Goal: Transaction & Acquisition: Purchase product/service

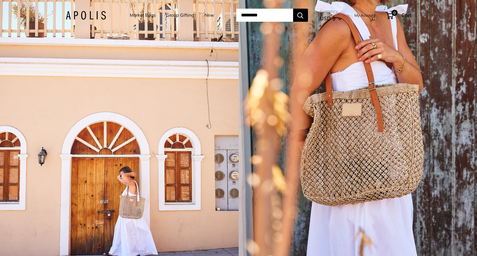
click at [166, 14] on link "Group Gifting" at bounding box center [180, 15] width 28 height 8
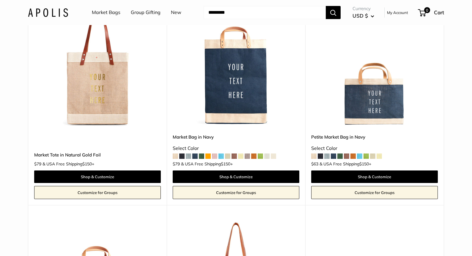
scroll to position [539, 0]
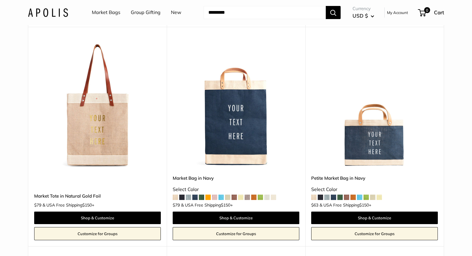
click at [316, 195] on span at bounding box center [314, 196] width 5 height 5
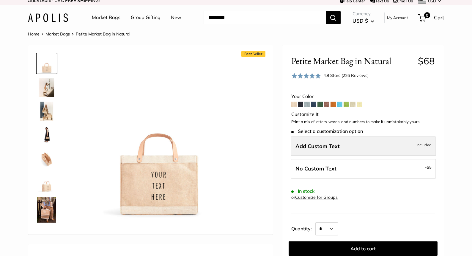
scroll to position [2, 0]
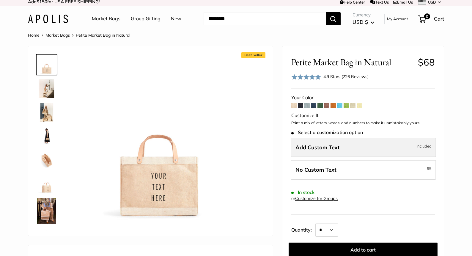
click at [350, 144] on label "Add Custom Text Included" at bounding box center [363, 147] width 145 height 20
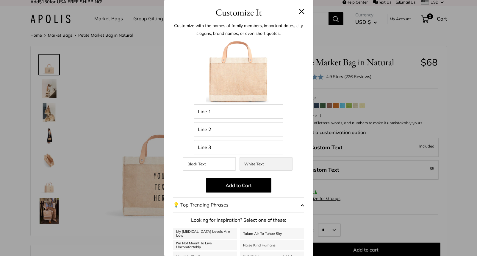
click at [252, 164] on span "White Text" at bounding box center [254, 163] width 20 height 5
click at [238, 112] on input "Line 1" at bounding box center [238, 111] width 89 height 14
click at [251, 113] on input "Line 1" at bounding box center [238, 111] width 89 height 14
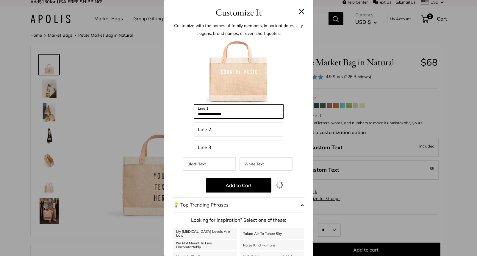
type input "**********"
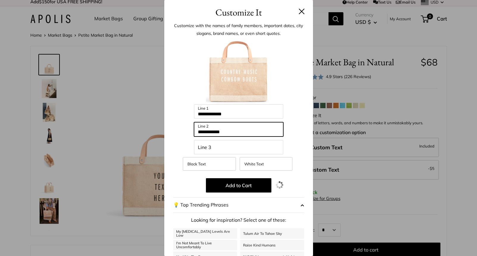
type input "**********"
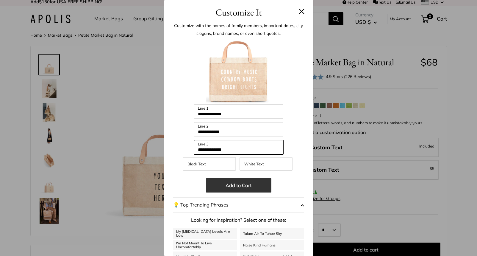
type input "**********"
click at [244, 187] on button "Add to Cart" at bounding box center [238, 185] width 65 height 14
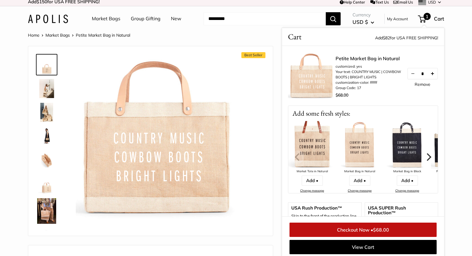
click at [436, 74] on button "Increase quantity by 1" at bounding box center [433, 73] width 10 height 11
click at [434, 73] on button "Increase quantity by 1" at bounding box center [433, 73] width 10 height 11
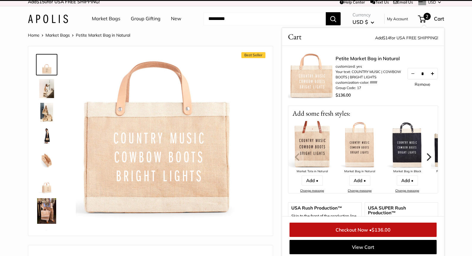
click at [433, 73] on button "Increase quantity by 1" at bounding box center [433, 73] width 10 height 11
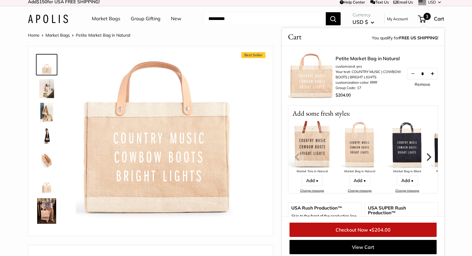
click at [433, 74] on button "Increase quantity by 1" at bounding box center [433, 73] width 10 height 11
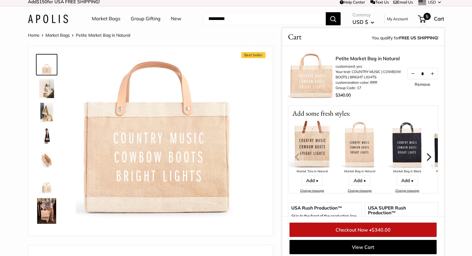
click at [433, 74] on button "Increase quantity by 1" at bounding box center [433, 73] width 10 height 11
click at [433, 73] on button "Increase quantity by 1" at bounding box center [433, 73] width 10 height 11
click at [409, 73] on div "*" at bounding box center [423, 73] width 30 height 11
type input "**"
click at [419, 93] on div "Petite Market Bag in Natural customized: yes Your text: COUNTRY MUSIC | COWBOW …" at bounding box center [387, 77] width 103 height 45
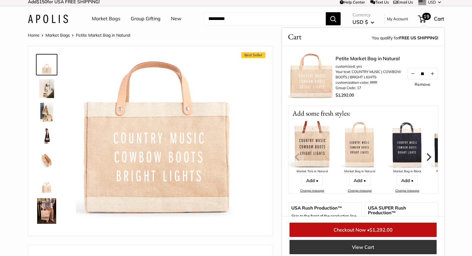
click at [369, 243] on link "View Cart" at bounding box center [363, 247] width 147 height 14
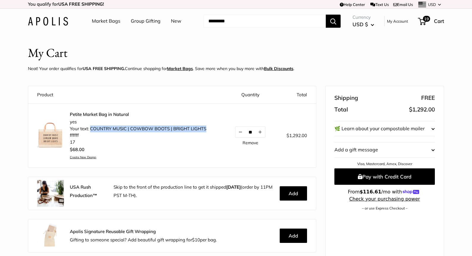
drag, startPoint x: 206, startPoint y: 127, endPoint x: 91, endPoint y: 127, distance: 114.3
click at [91, 127] on li "Your text: COUNTRY MUSIC | COWBOW BOOTS | BRIGHT LIGHTS" at bounding box center [138, 128] width 137 height 7
copy li "COUNTRY MUSIC | COWBOW BOOTS | BRIGHT LIGHTS"
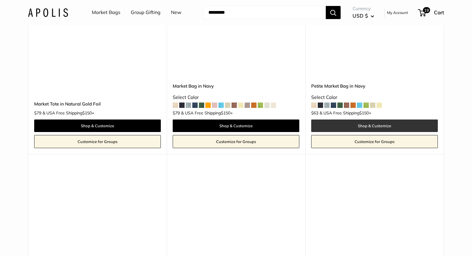
scroll to position [578, 0]
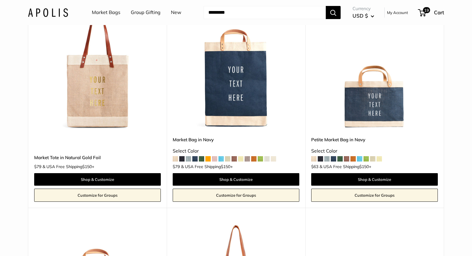
click at [0, 0] on img at bounding box center [0, 0] width 0 height 0
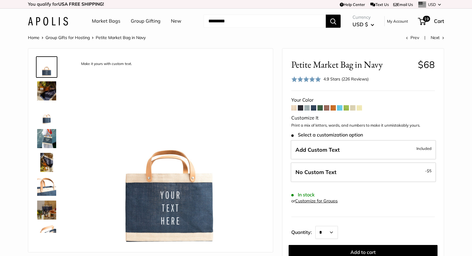
click at [295, 107] on span at bounding box center [294, 107] width 5 height 5
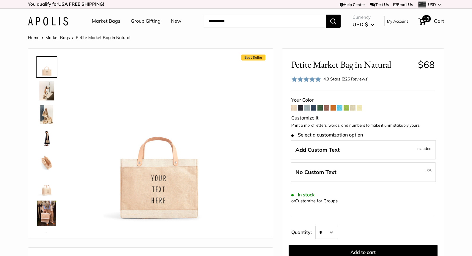
click at [422, 21] on span "19" at bounding box center [422, 21] width 8 height 7
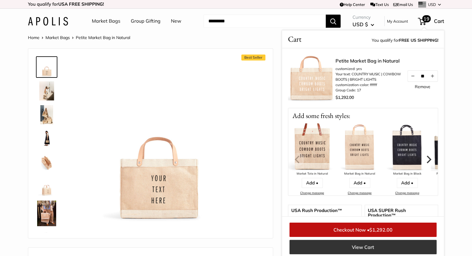
click at [359, 246] on link "View Cart" at bounding box center [363, 247] width 147 height 14
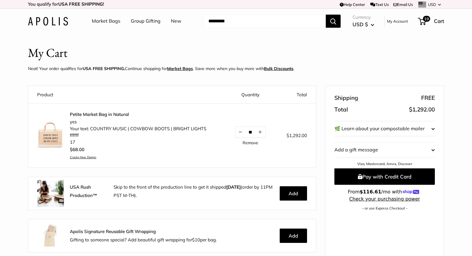
click at [286, 68] on u "Bulk Discounts" at bounding box center [278, 68] width 29 height 5
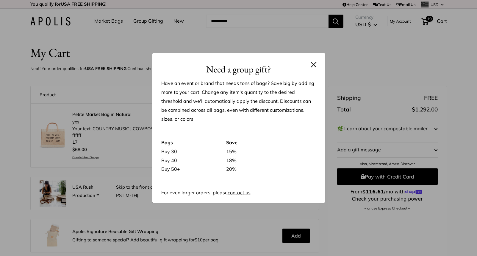
click at [313, 63] on button at bounding box center [314, 65] width 6 height 6
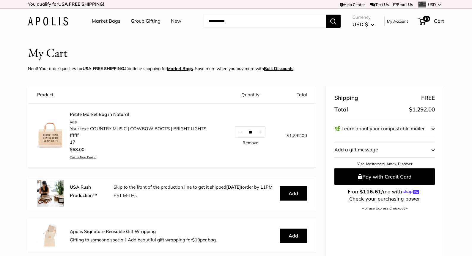
click at [315, 73] on header "My Cart Neat! Your order qualifies for USA FREE SHIPPING. Continue shopping for…" at bounding box center [236, 59] width 417 height 31
